Goal: Obtain resource: Obtain resource

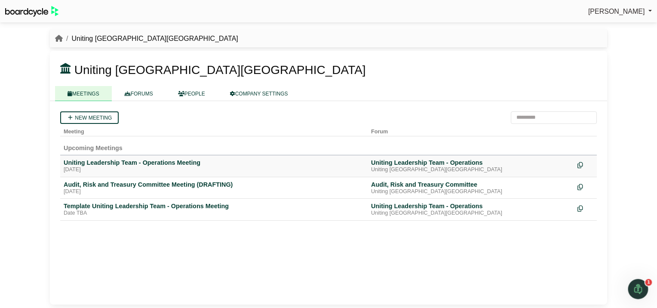
click at [139, 164] on div "Uniting Leadership Team - Operations Meeting" at bounding box center [214, 163] width 301 height 8
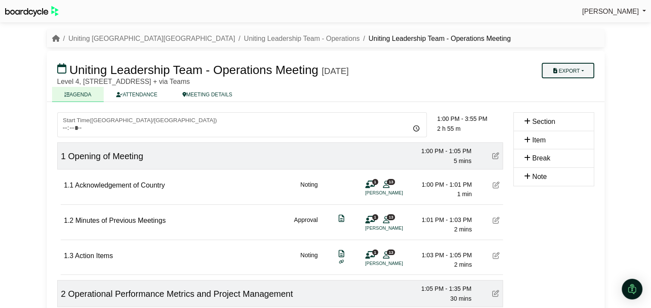
click at [568, 69] on button "Export" at bounding box center [568, 70] width 52 height 15
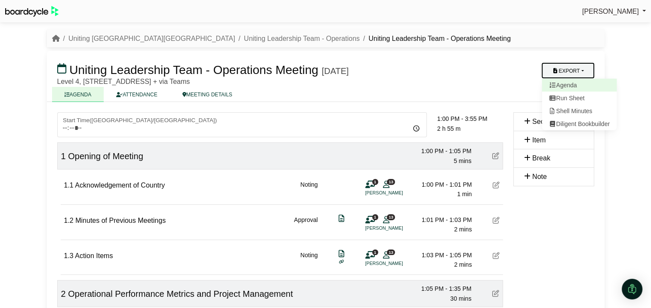
click at [568, 84] on link "Agenda" at bounding box center [579, 85] width 75 height 13
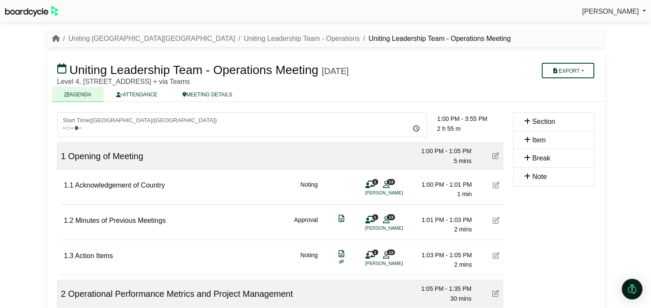
click at [635, 110] on div "Simone Ingersoll Sign Out Uniting NSW.ACT Uniting Leadership Team - Operations …" at bounding box center [325, 154] width 651 height 308
click at [566, 71] on button "Export" at bounding box center [568, 70] width 52 height 15
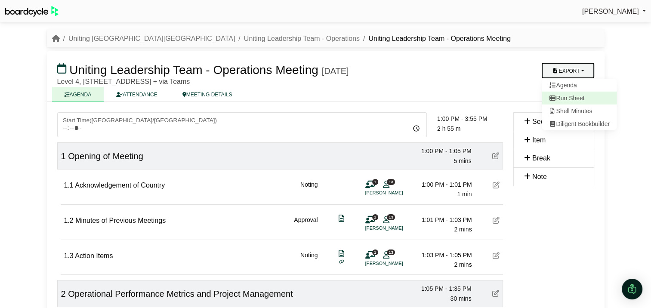
click at [565, 95] on link "Run Sheet" at bounding box center [579, 98] width 75 height 13
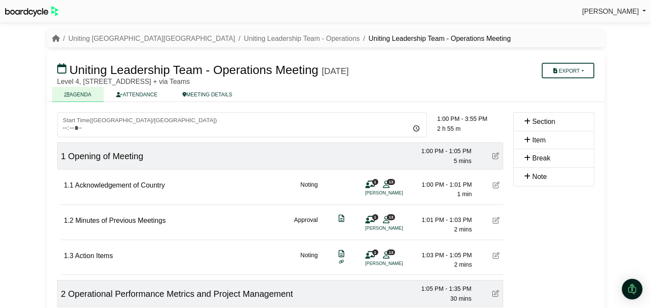
click at [634, 123] on div "[PERSON_NAME] Sign Out Uniting NSW.ACT Uniting Leadership Team - Operations Uni…" at bounding box center [325, 154] width 651 height 308
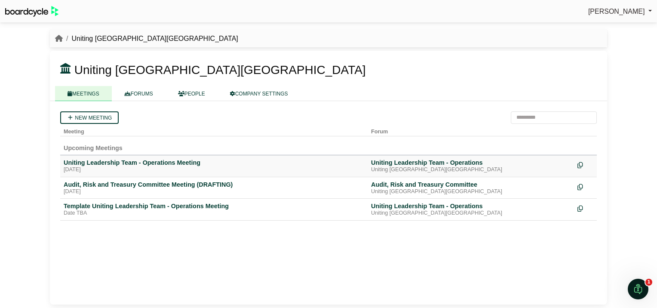
click at [100, 163] on div "Uniting Leadership Team - Operations Meeting" at bounding box center [214, 163] width 301 height 8
